Goal: Transaction & Acquisition: Purchase product/service

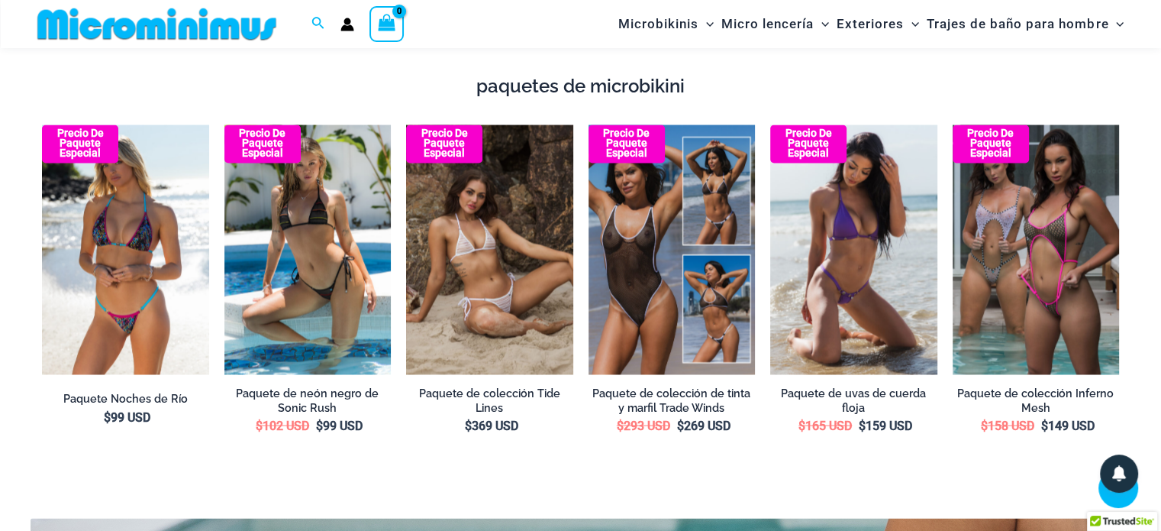
scroll to position [2659, 0]
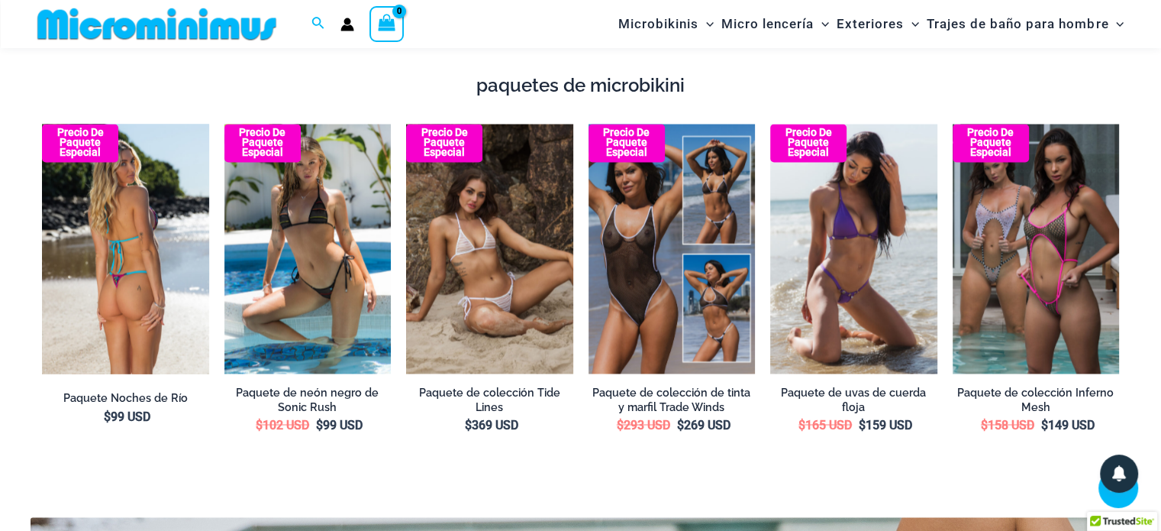
click at [155, 230] on img at bounding box center [125, 249] width 167 height 250
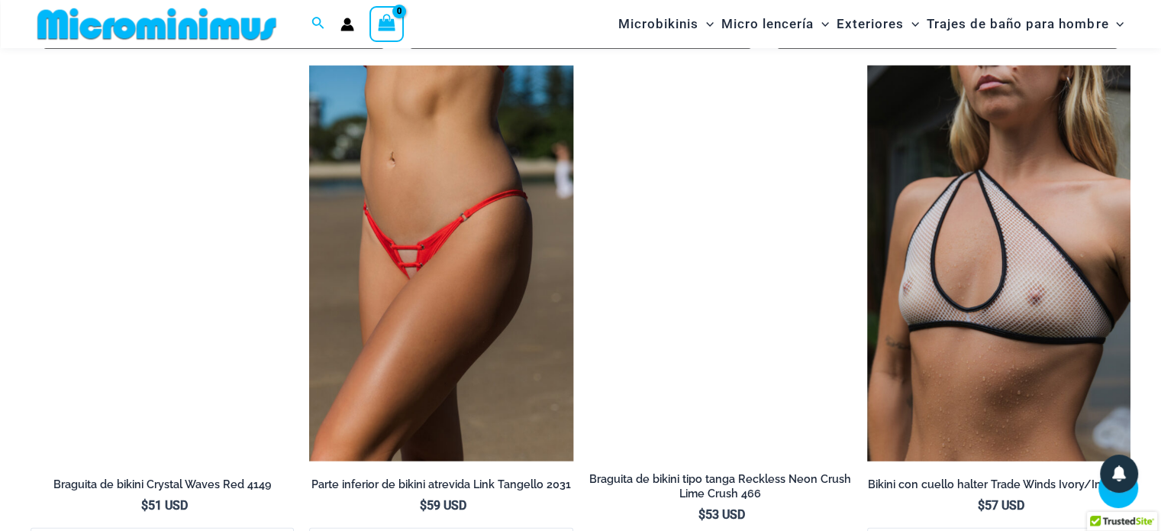
scroll to position [3872, 0]
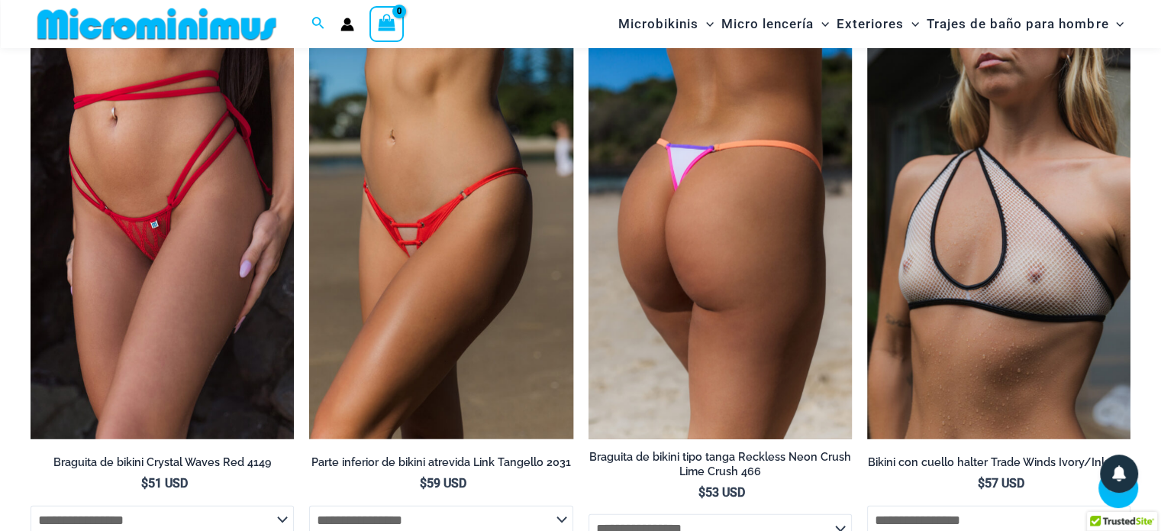
click at [704, 274] on img at bounding box center [720, 242] width 263 height 396
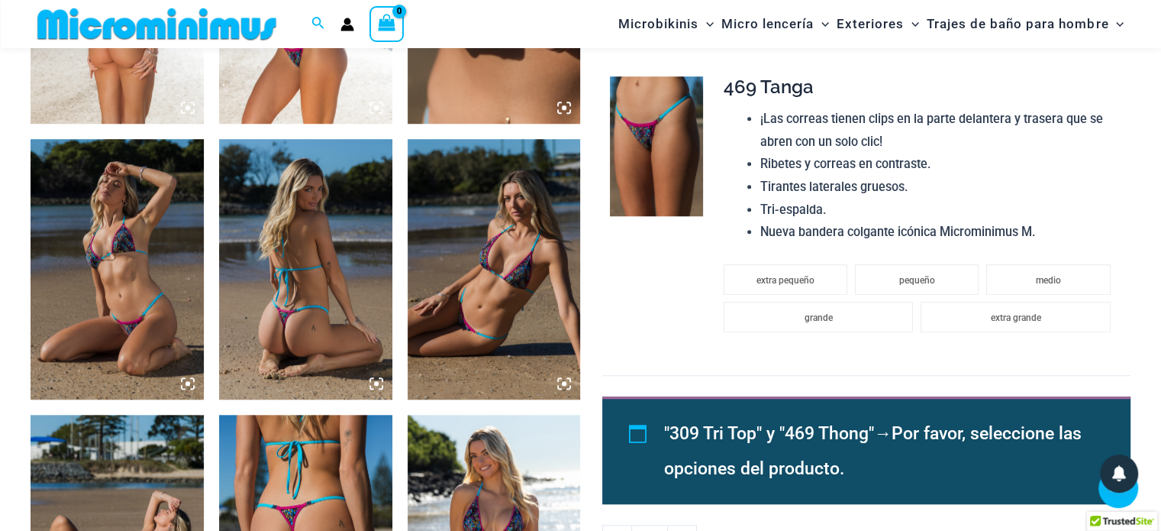
scroll to position [1054, 0]
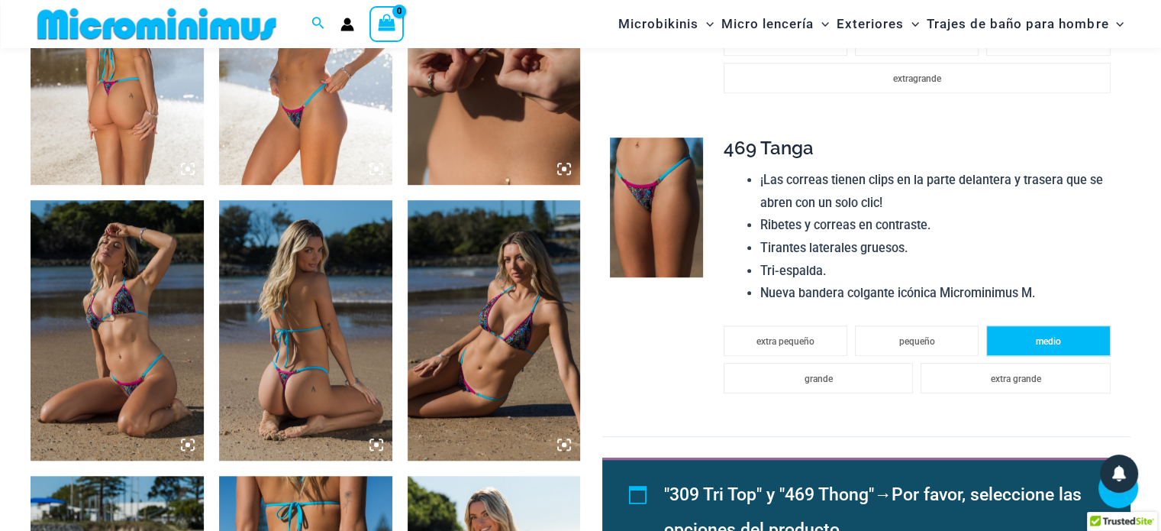
click at [1011, 325] on li "medio" at bounding box center [1048, 340] width 124 height 31
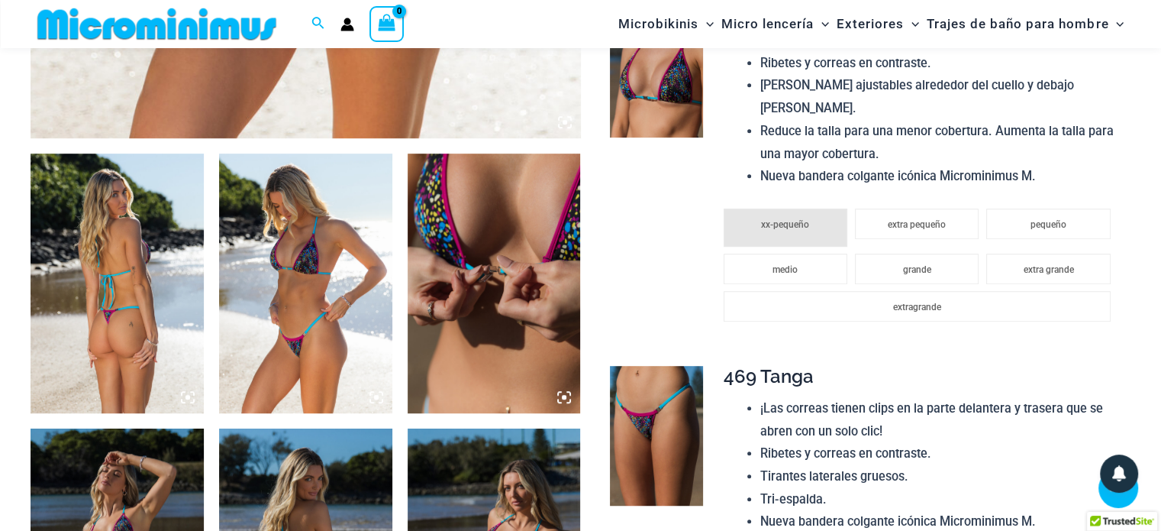
scroll to position [825, 0]
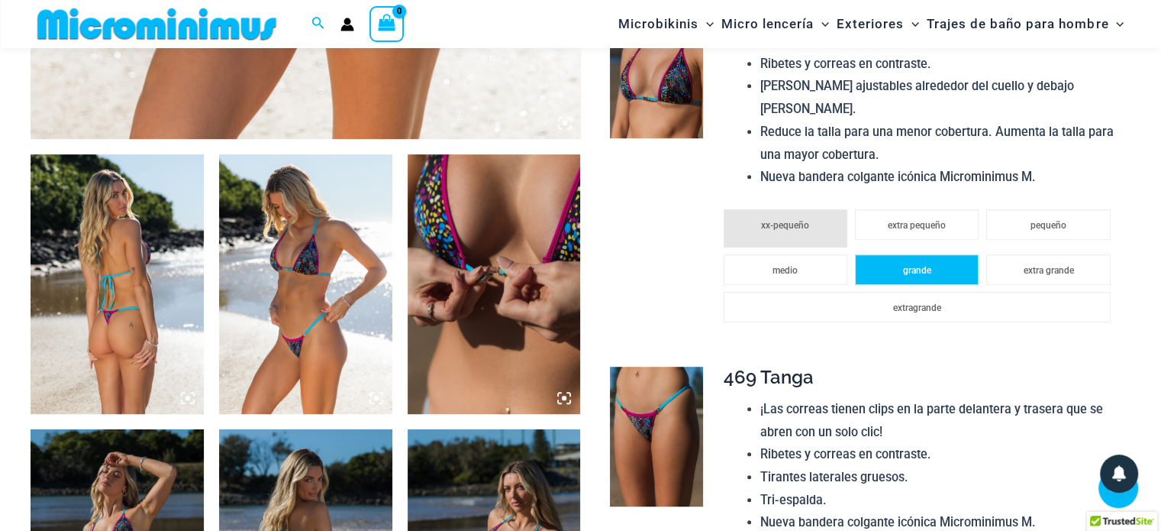
click at [920, 265] on font "grande" at bounding box center [917, 270] width 28 height 11
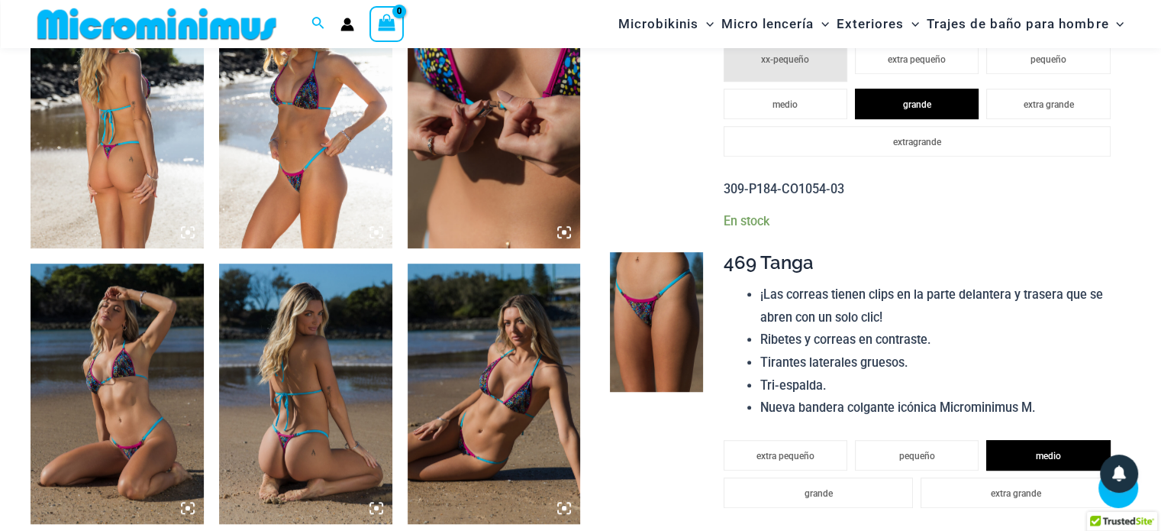
scroll to position [902, 0]
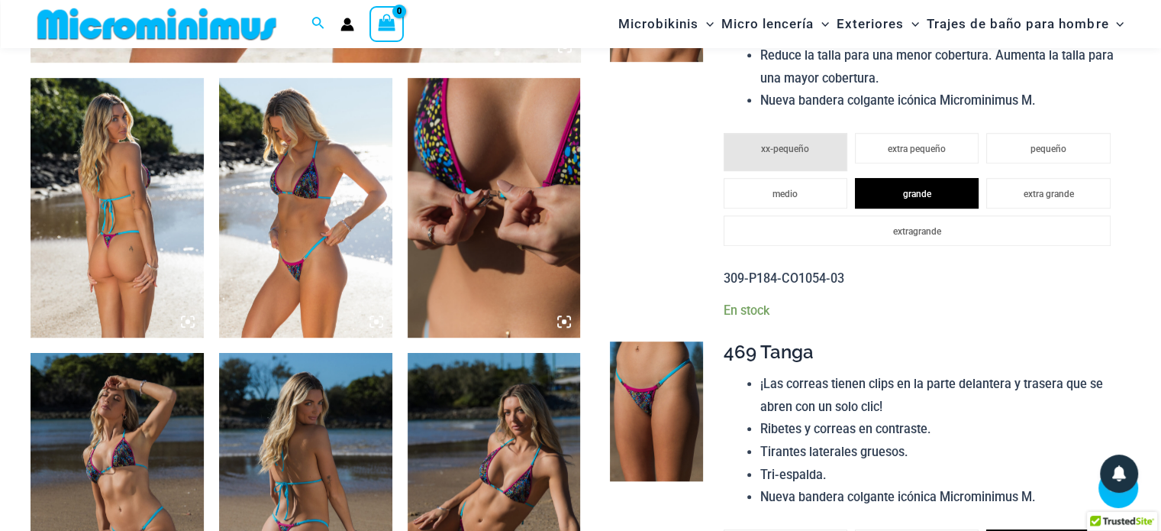
click at [164, 211] on img at bounding box center [117, 208] width 173 height 260
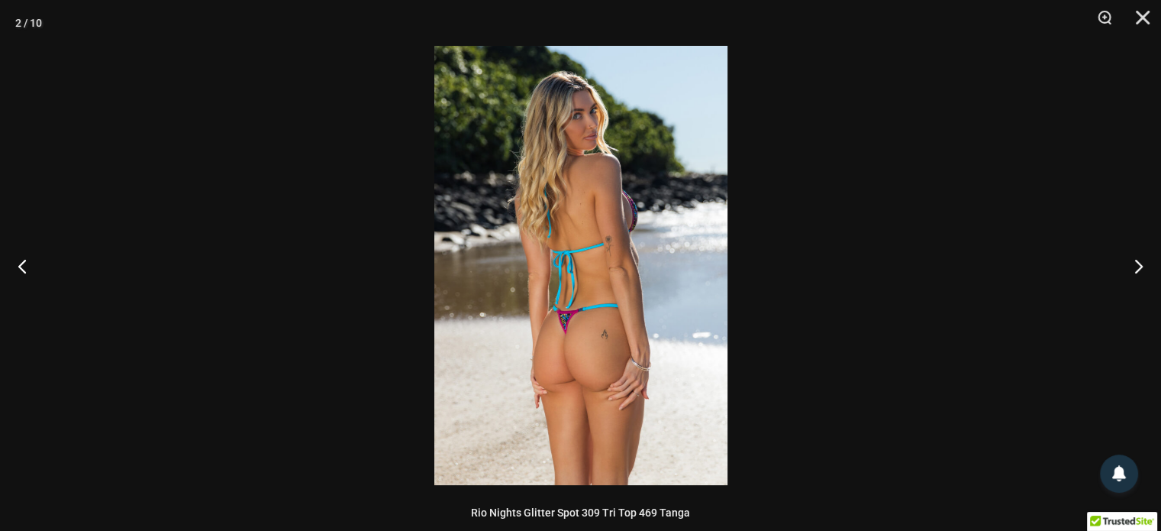
click at [544, 259] on img at bounding box center [580, 265] width 293 height 439
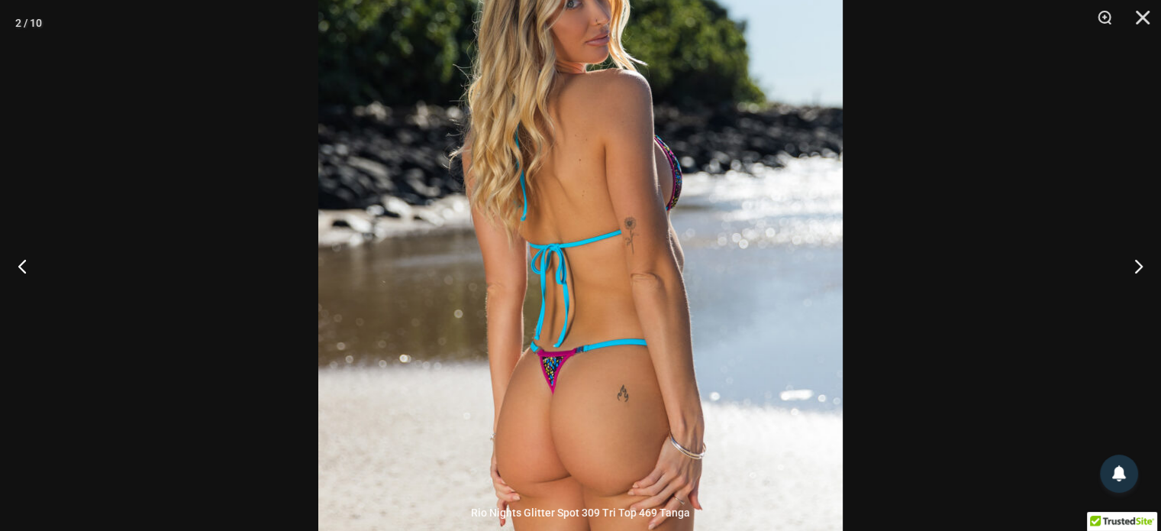
click at [544, 259] on img at bounding box center [580, 270] width 525 height 786
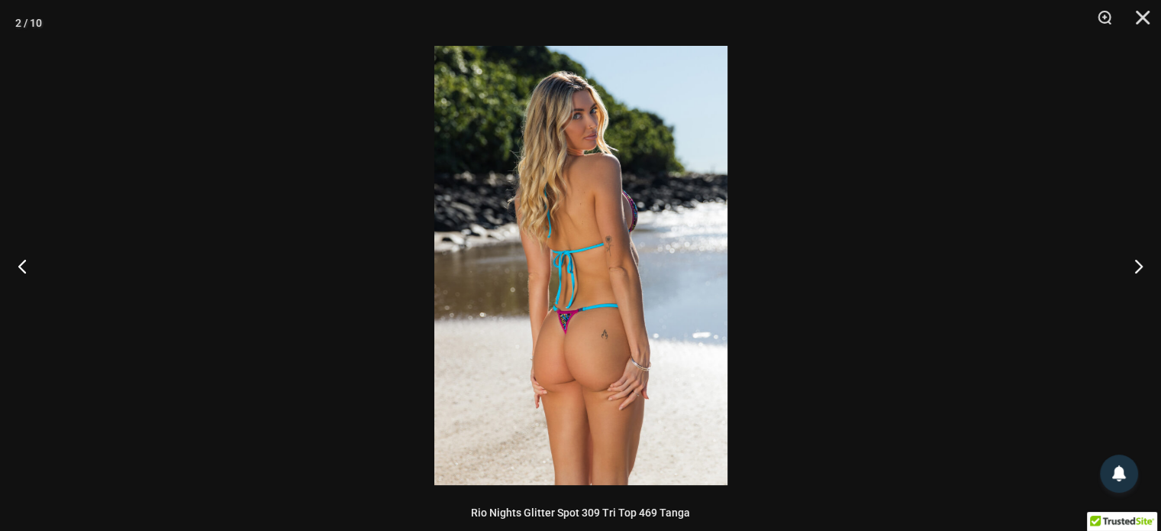
click at [544, 259] on img at bounding box center [580, 265] width 293 height 439
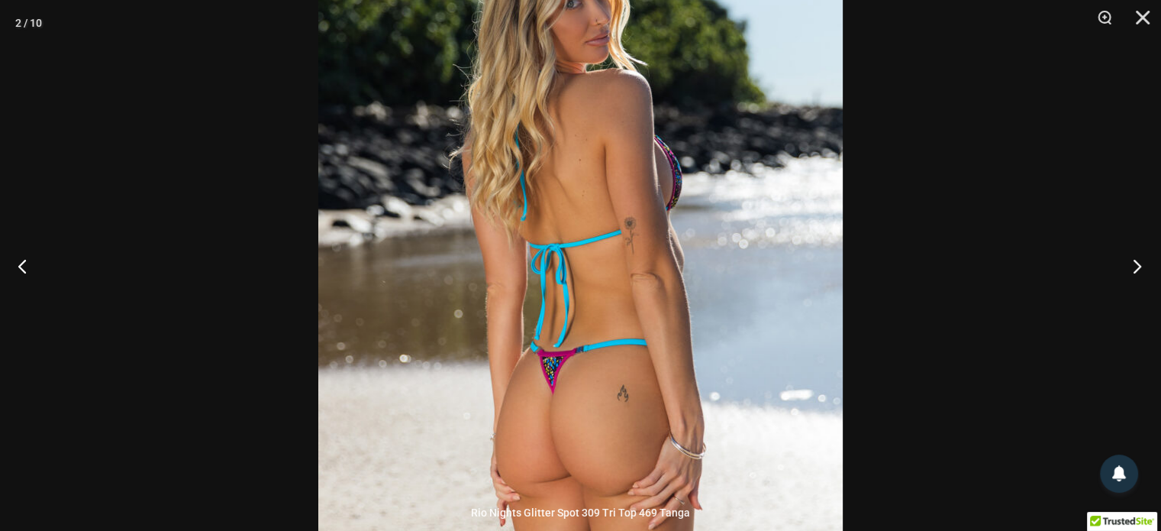
click at [1136, 273] on button "Próximo" at bounding box center [1132, 266] width 57 height 76
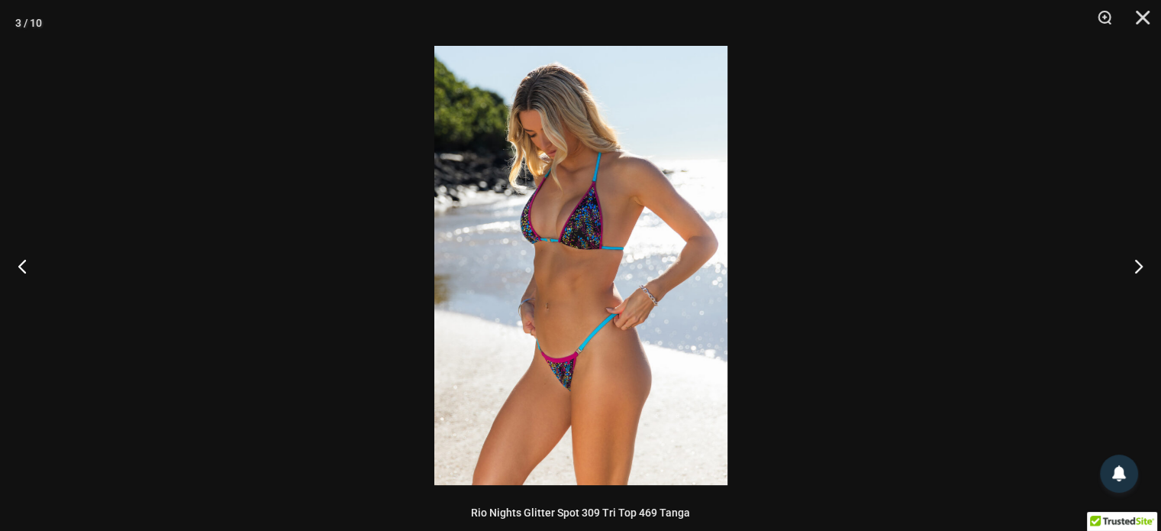
click at [603, 288] on img at bounding box center [580, 265] width 293 height 439
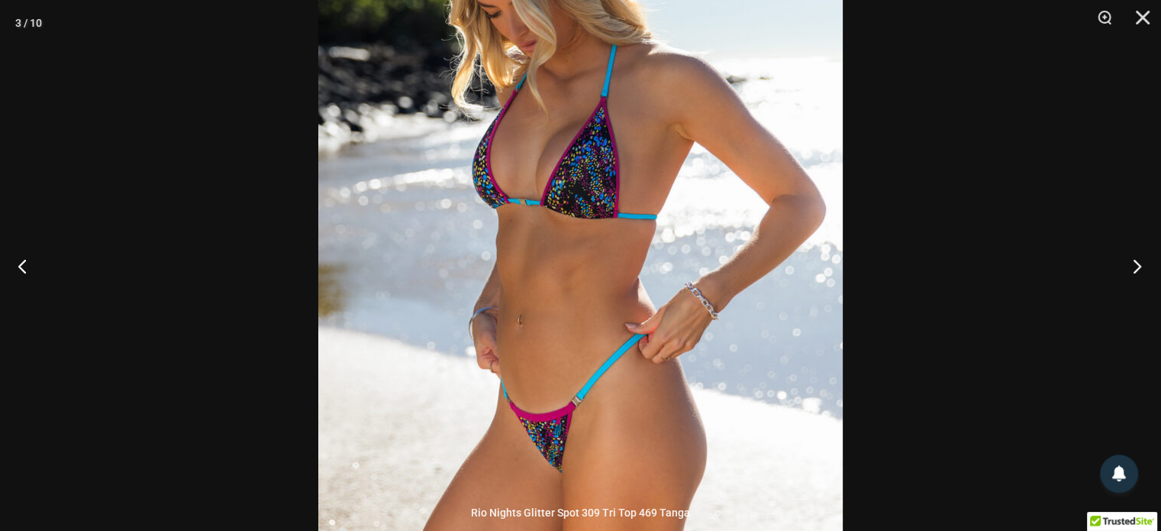
click at [1138, 269] on button "Próximo" at bounding box center [1132, 266] width 57 height 76
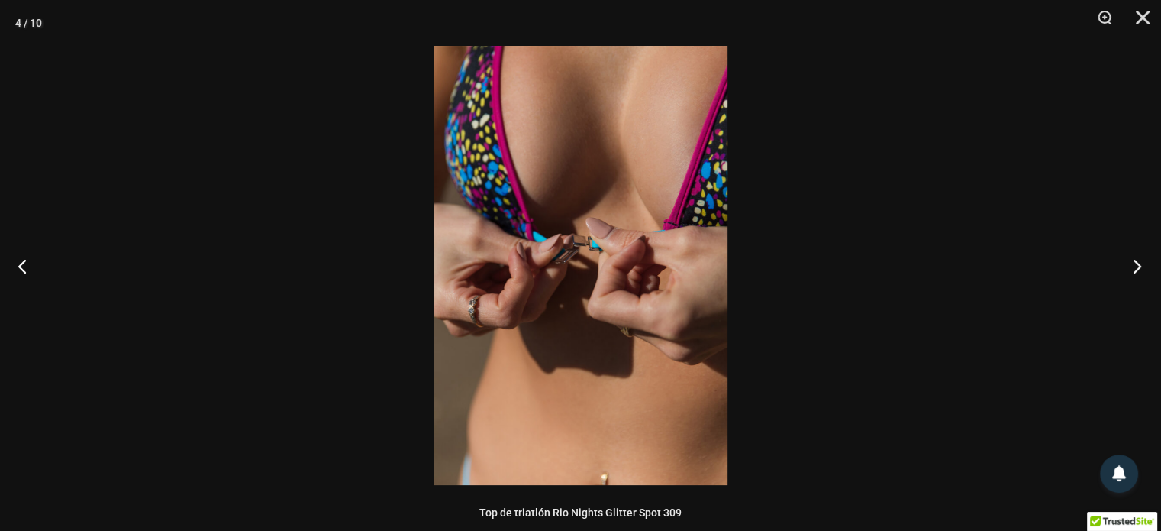
click at [1138, 269] on button "Próximo" at bounding box center [1132, 266] width 57 height 76
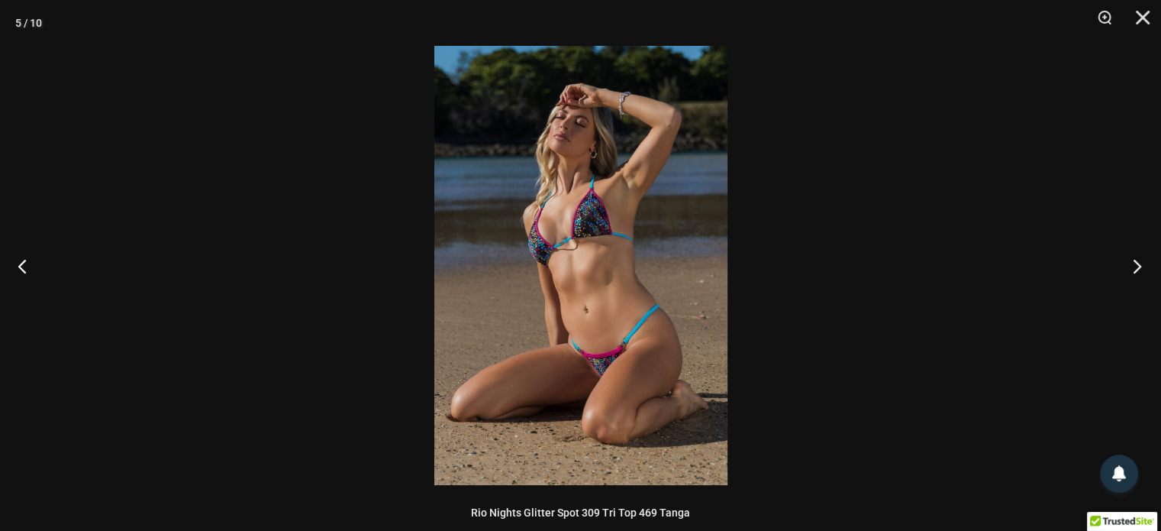
click at [1138, 269] on button "Próximo" at bounding box center [1132, 266] width 57 height 76
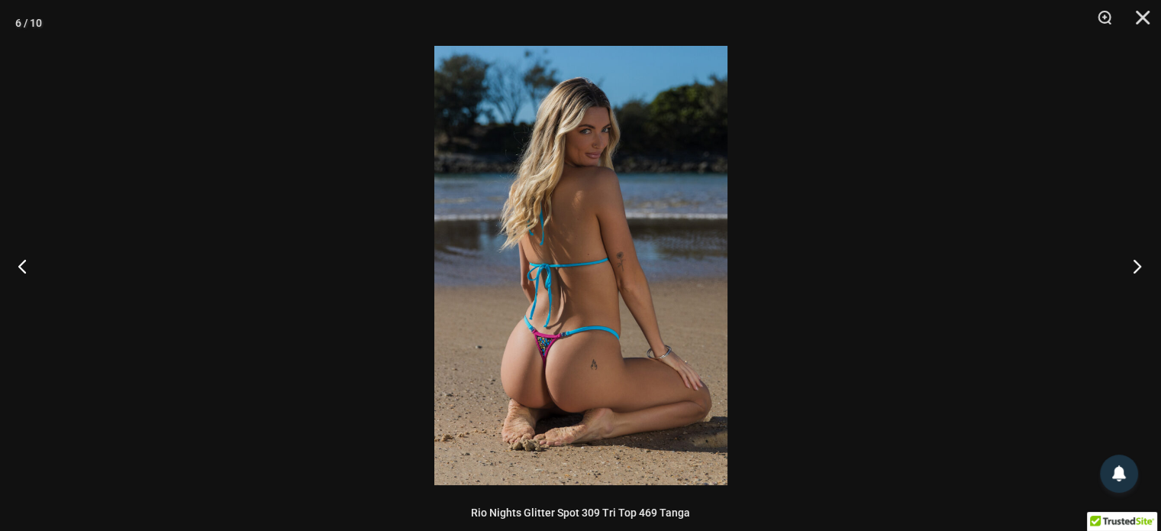
click at [1138, 269] on button "Próximo" at bounding box center [1132, 266] width 57 height 76
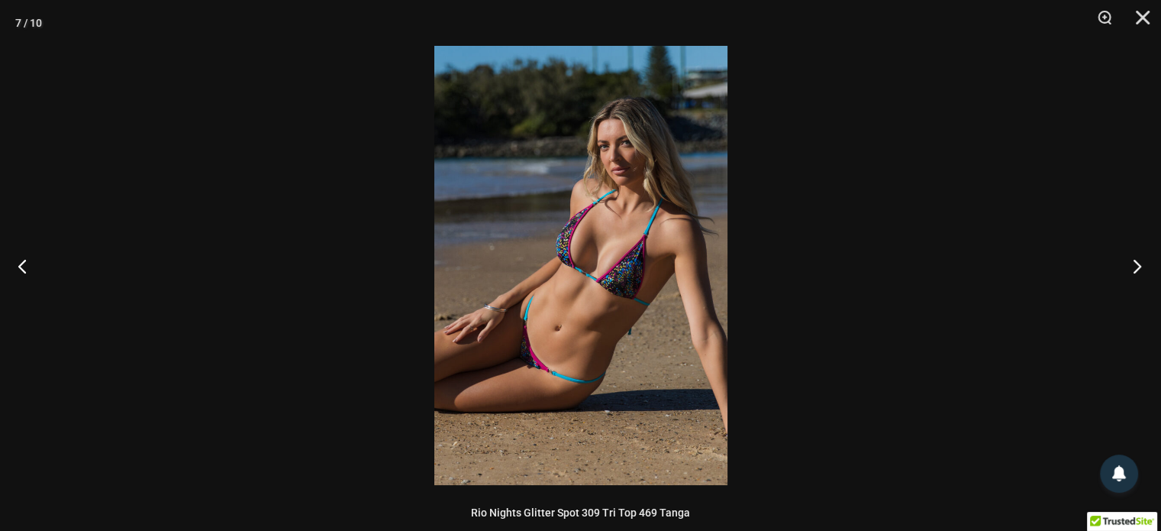
click at [1138, 269] on button "Próximo" at bounding box center [1132, 266] width 57 height 76
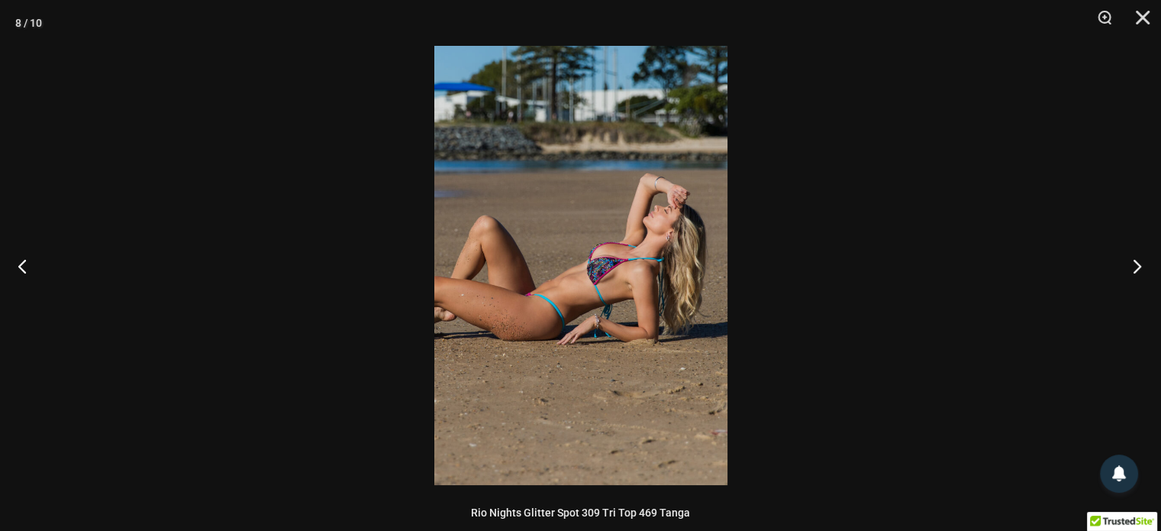
click at [1138, 269] on button "Próximo" at bounding box center [1132, 266] width 57 height 76
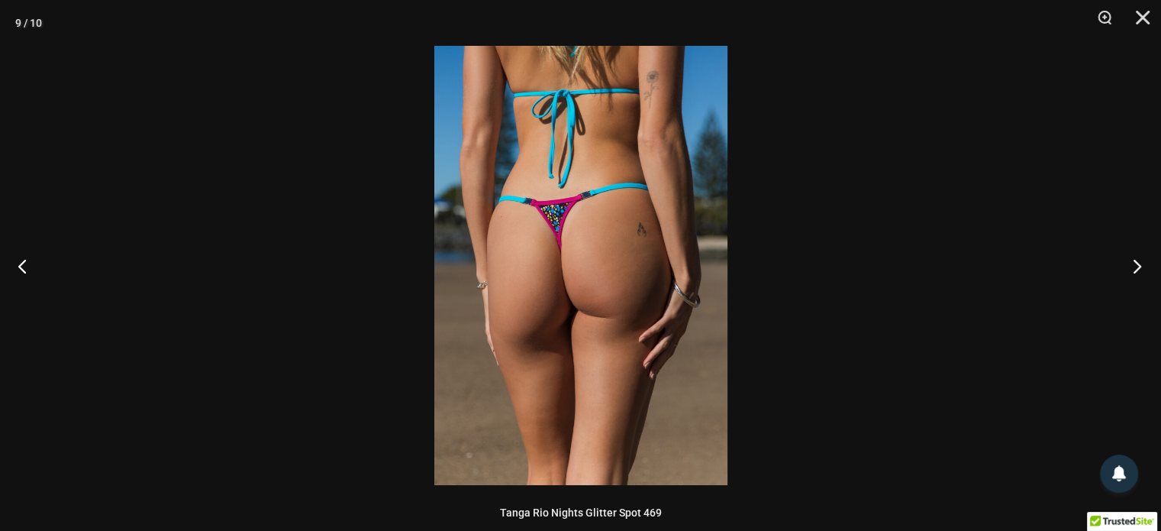
click at [1138, 269] on button "Próximo" at bounding box center [1132, 266] width 57 height 76
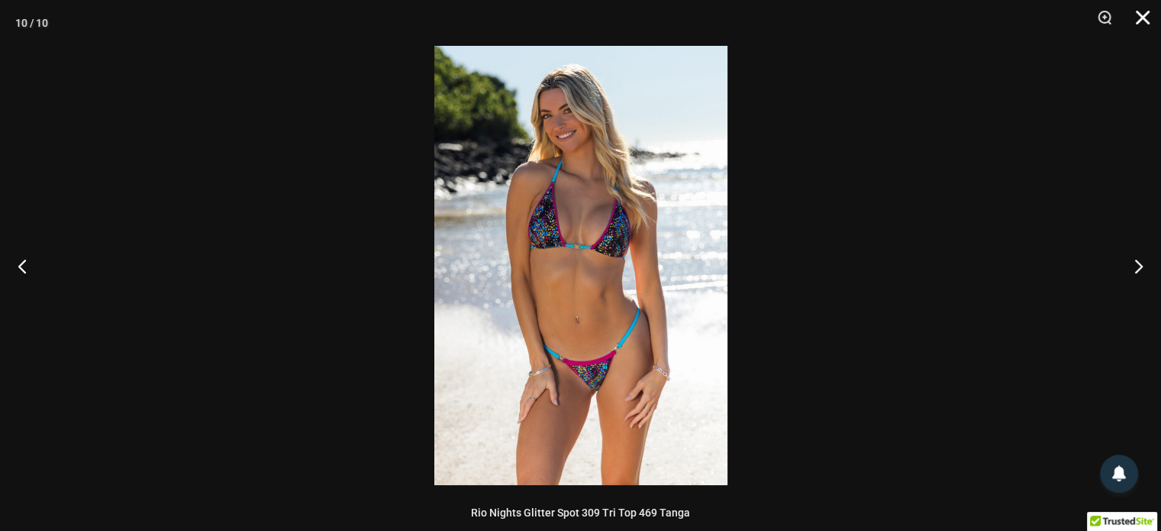
click at [1148, 22] on button "Cerca" at bounding box center [1138, 23] width 38 height 46
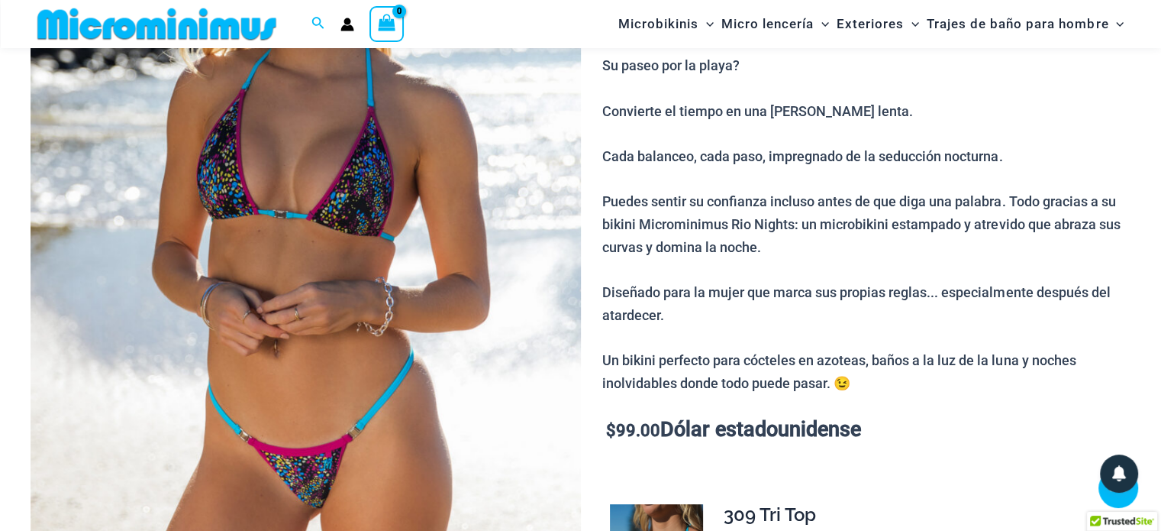
scroll to position [291, 0]
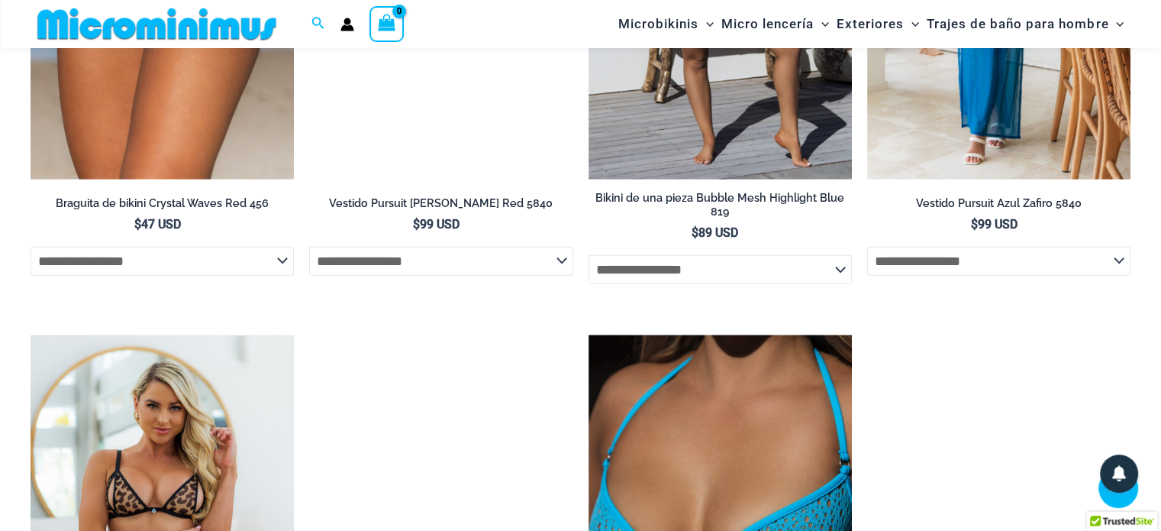
scroll to position [4199, 0]
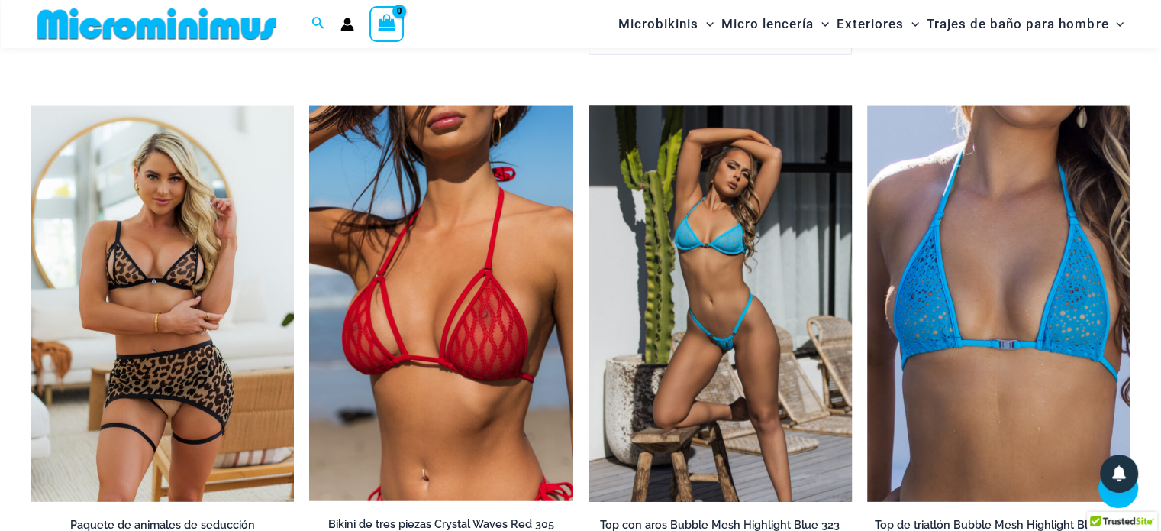
click at [757, 326] on img at bounding box center [720, 304] width 263 height 396
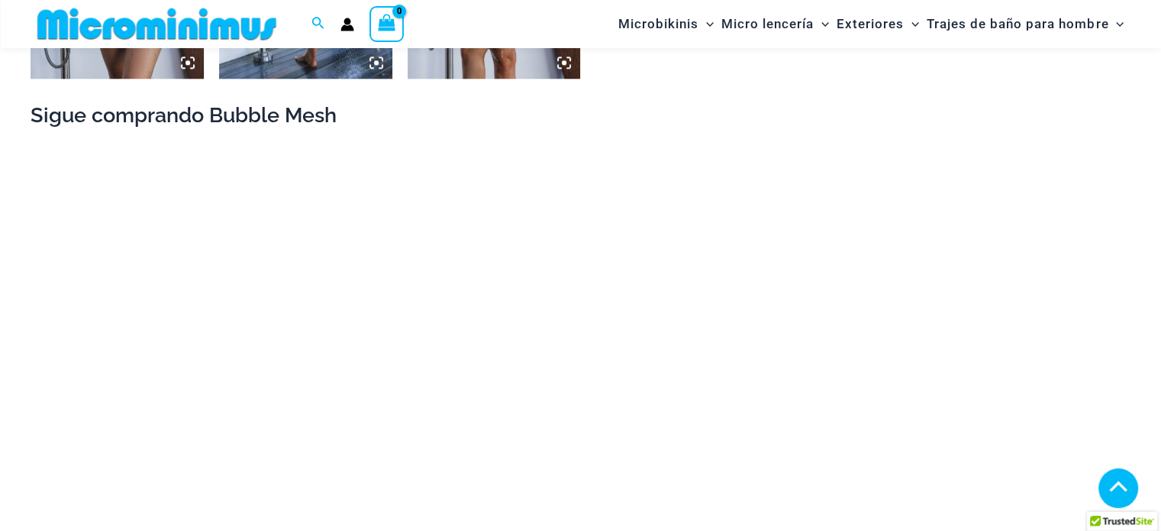
scroll to position [1425, 0]
